Goal: Task Accomplishment & Management: Complete application form

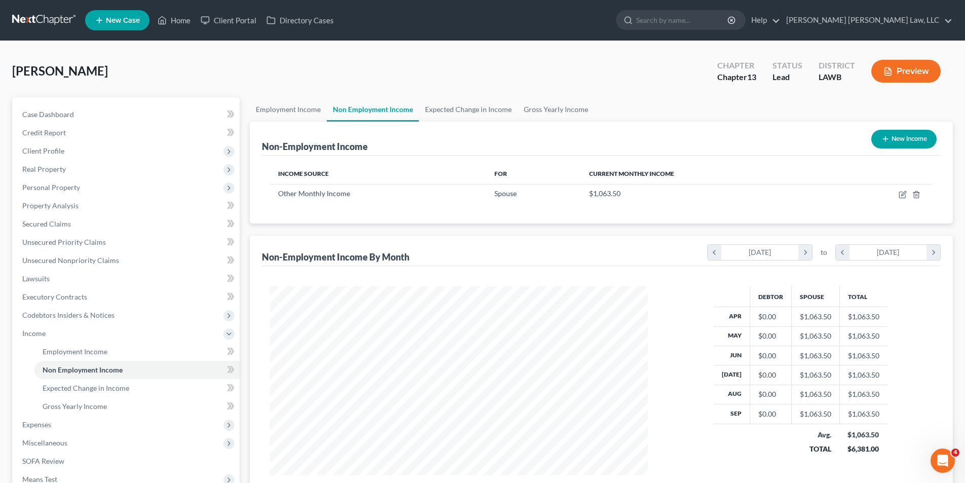
scroll to position [189, 398]
click at [31, 429] on span "Expenses" at bounding box center [126, 425] width 225 height 18
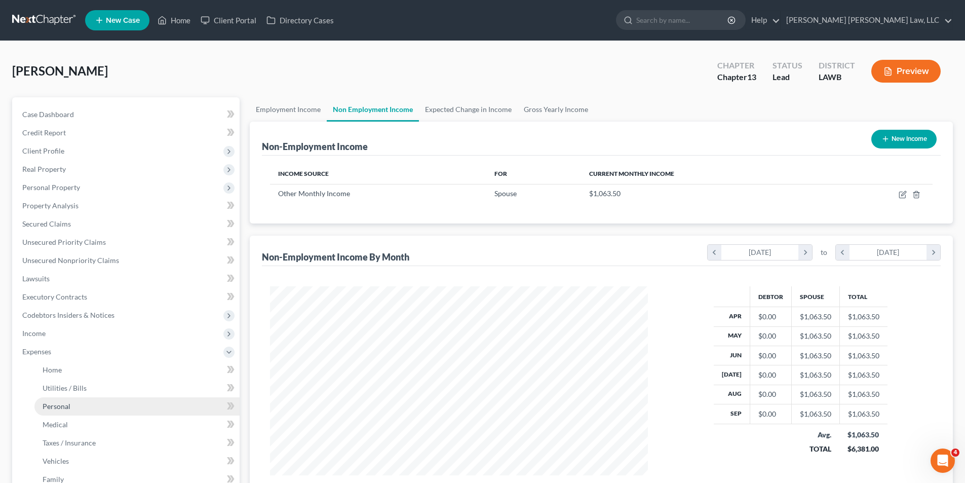
click at [59, 409] on span "Personal" at bounding box center [57, 406] width 28 height 9
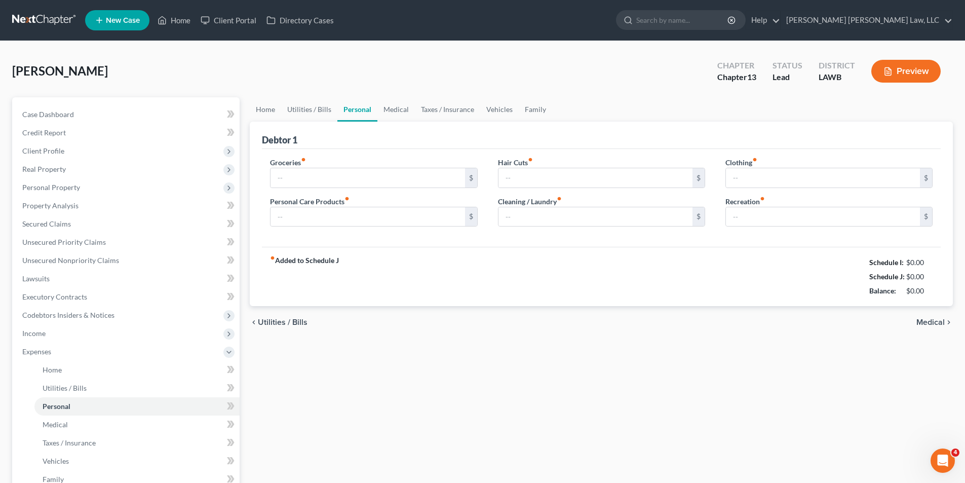
type input "487.00"
type input "50.00"
type input "0.00"
type input "50.00"
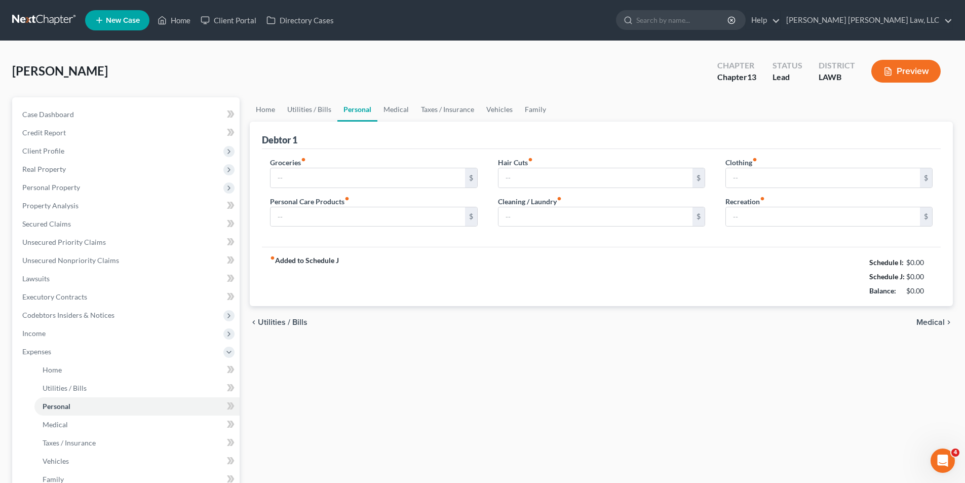
type input "50.00"
click at [261, 109] on link "Home" at bounding box center [265, 109] width 31 height 24
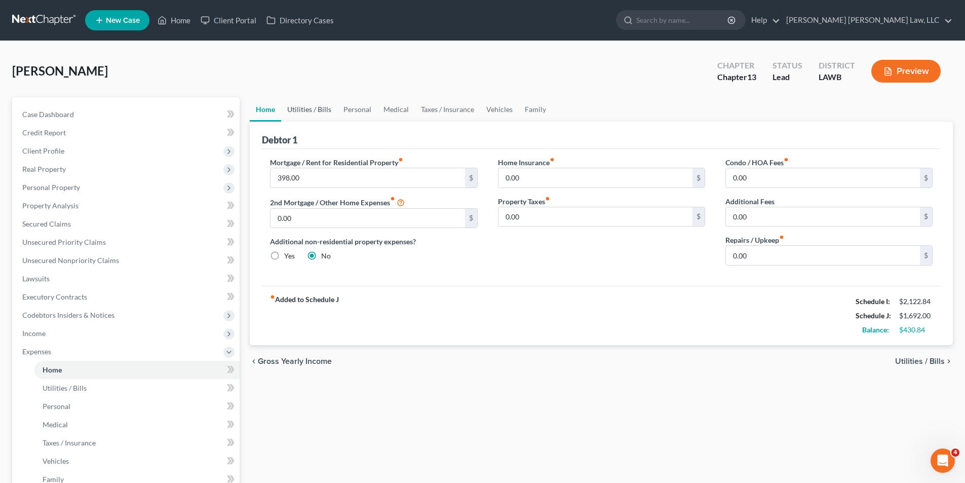
click at [317, 112] on link "Utilities / Bills" at bounding box center [309, 109] width 56 height 24
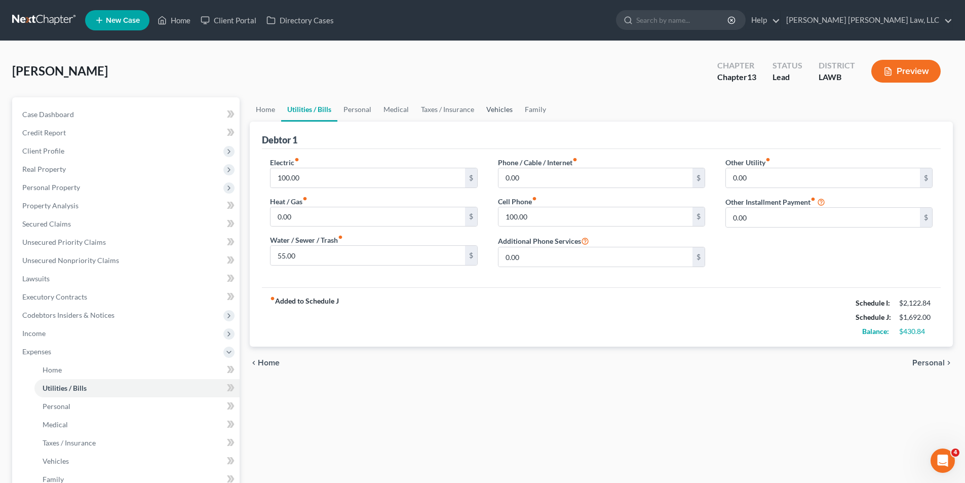
click at [490, 108] on link "Vehicles" at bounding box center [499, 109] width 39 height 24
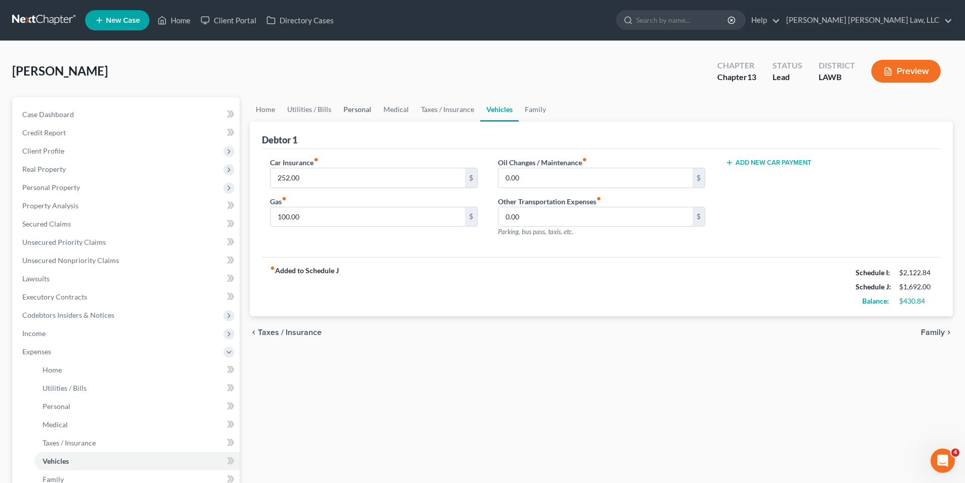
click at [347, 112] on link "Personal" at bounding box center [357, 109] width 40 height 24
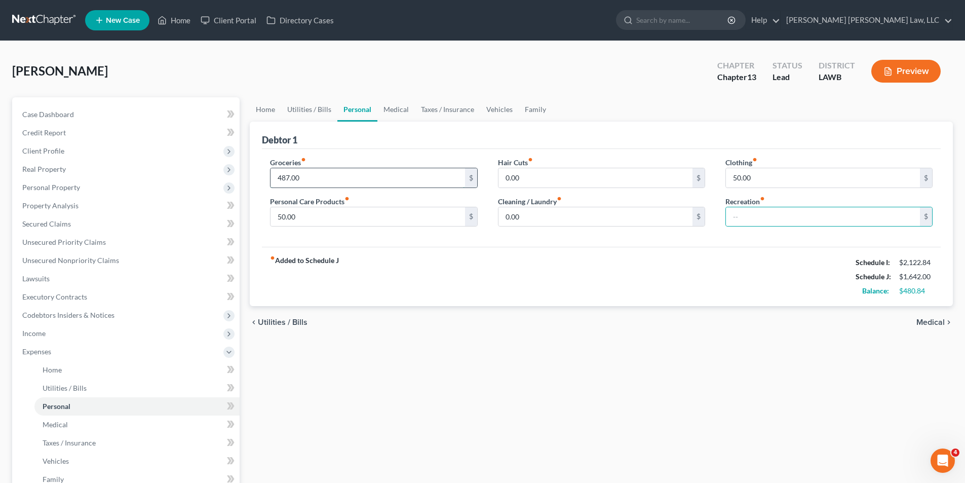
click at [313, 173] on input "487.00" at bounding box center [368, 177] width 194 height 19
click at [533, 221] on input "0.00" at bounding box center [596, 216] width 194 height 19
click at [323, 116] on link "Utilities / Bills" at bounding box center [309, 109] width 56 height 24
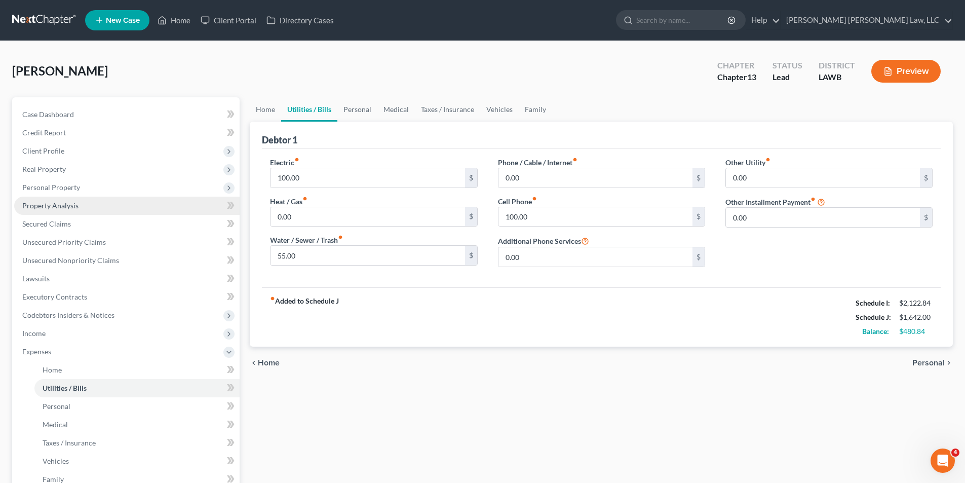
click at [41, 208] on span "Property Analysis" at bounding box center [50, 205] width 56 height 9
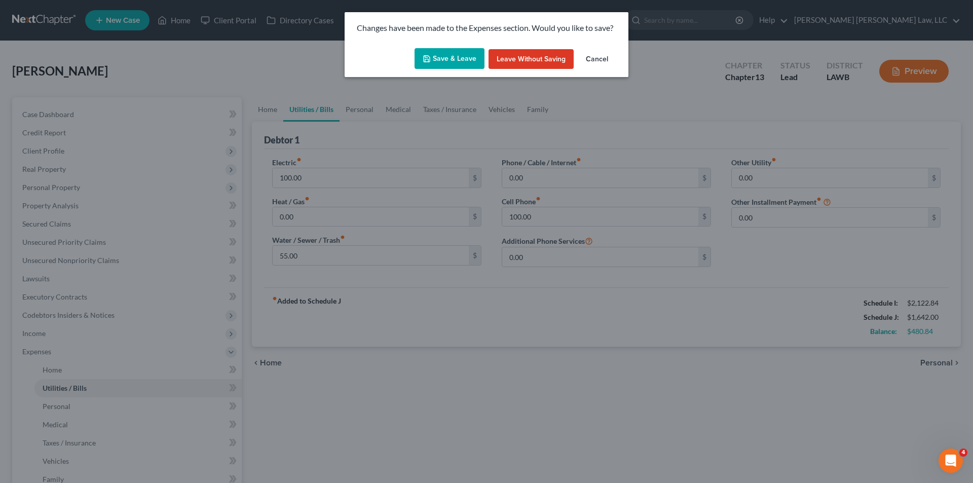
click at [449, 52] on button "Save & Leave" at bounding box center [450, 58] width 70 height 21
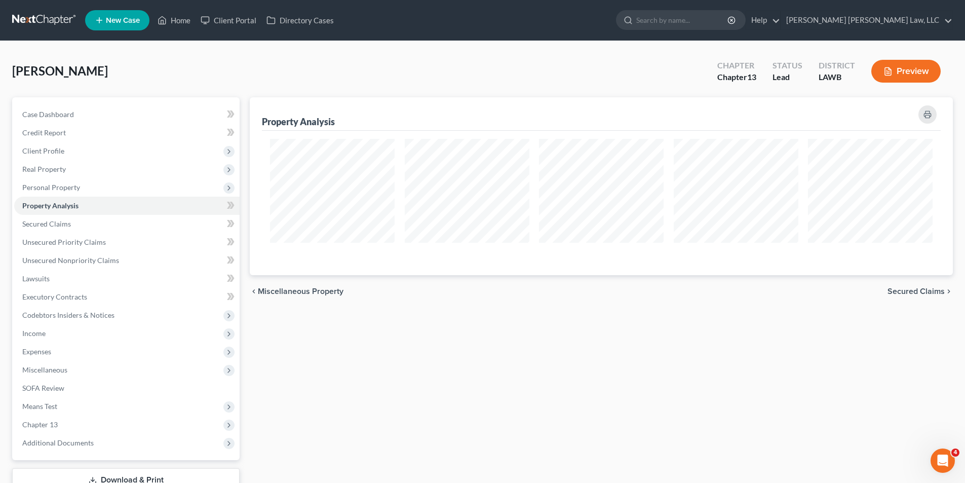
scroll to position [178, 703]
